Goal: Check status: Check status

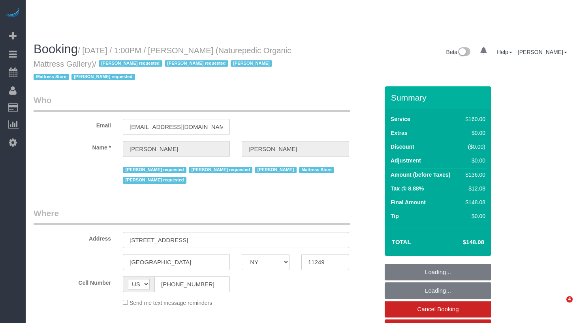
select select "NY"
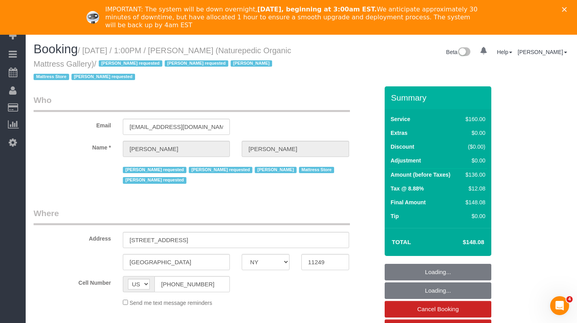
select select "string:stripe-pm_1NflzN4VGloSiKo7kgpKxF8o"
select select "object:760"
select select "spot1"
select select "number:89"
select select "number:90"
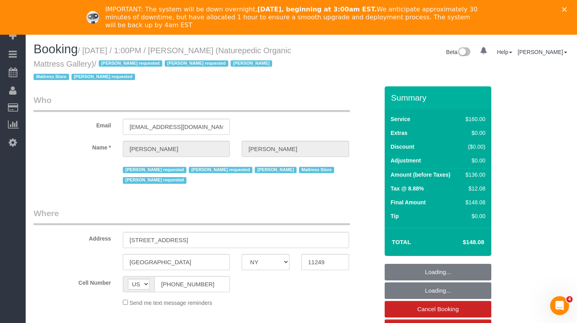
select select "number:15"
select select "number:5"
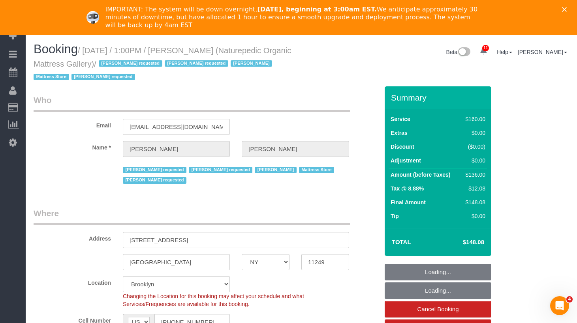
select select "spot42"
select select "object:1366"
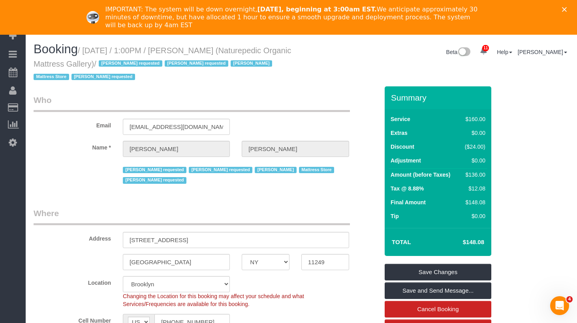
click at [259, 50] on h1 "Booking / [DATE] / 1:00PM / [PERSON_NAME] (Naturepedic Organic Mattress Gallery…" at bounding box center [165, 63] width 262 height 40
drag, startPoint x: 234, startPoint y: 52, endPoint x: 204, endPoint y: 52, distance: 29.2
click at [204, 52] on h1 "Booking / [DATE] / 1:00PM / [PERSON_NAME] (Naturepedic Organic Mattress Gallery…" at bounding box center [165, 63] width 262 height 40
copy small "[PERSON_NAME]"
drag, startPoint x: 172, startPoint y: 64, endPoint x: 89, endPoint y: 49, distance: 84.2
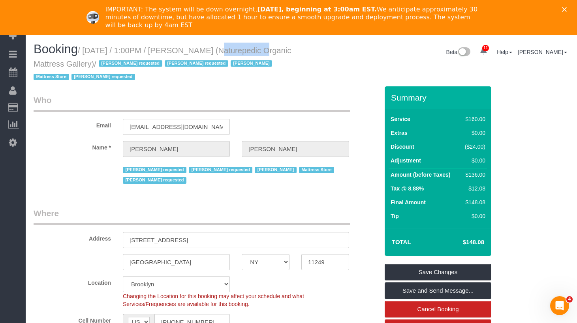
click at [89, 49] on small "/ [DATE] / 1:00PM / [PERSON_NAME] (Naturepedic Organic Mattress Gallery) / [PER…" at bounding box center [162, 64] width 257 height 36
copy small "[DATE] / 1:00PM / [PERSON_NAME] (Naturepedic Organic Mattress Gallery)"
